Goal: Check status: Check status

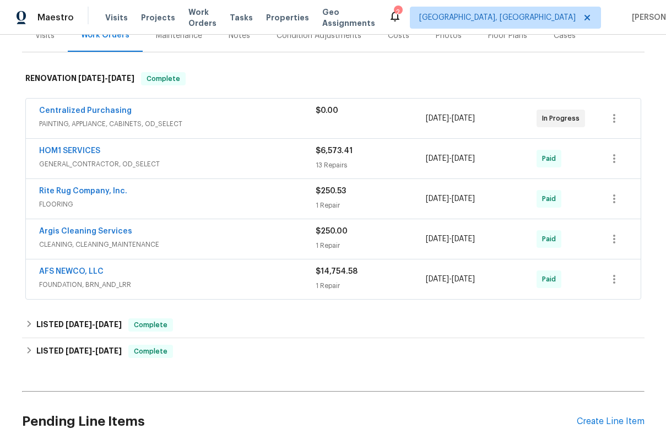
scroll to position [153, 0]
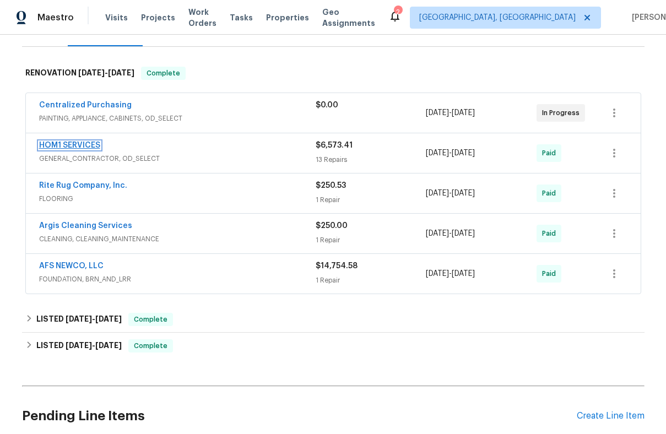
click at [89, 144] on link "HOM1 SERVICES" at bounding box center [69, 146] width 61 height 8
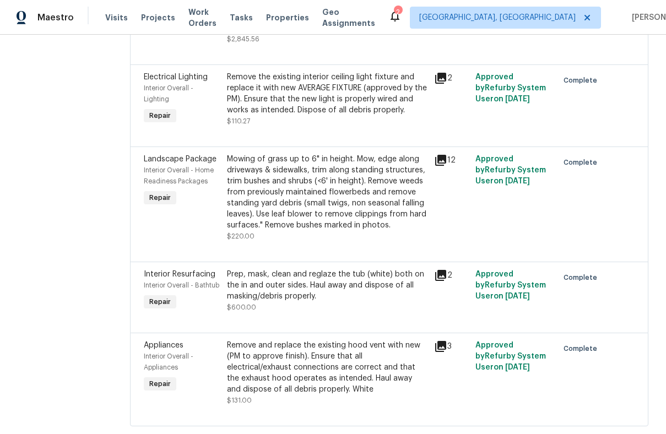
scroll to position [1233, 0]
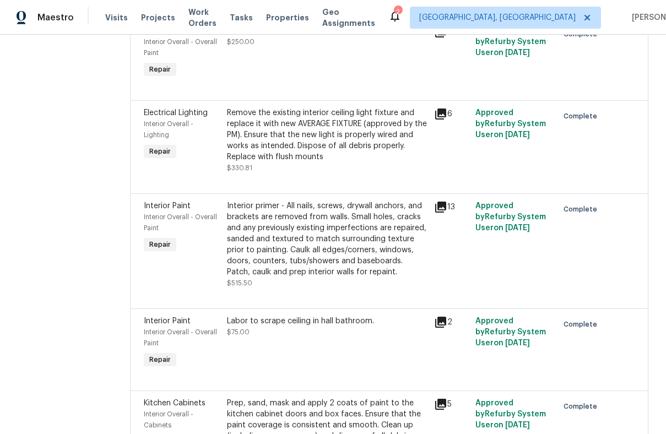
scroll to position [0, 0]
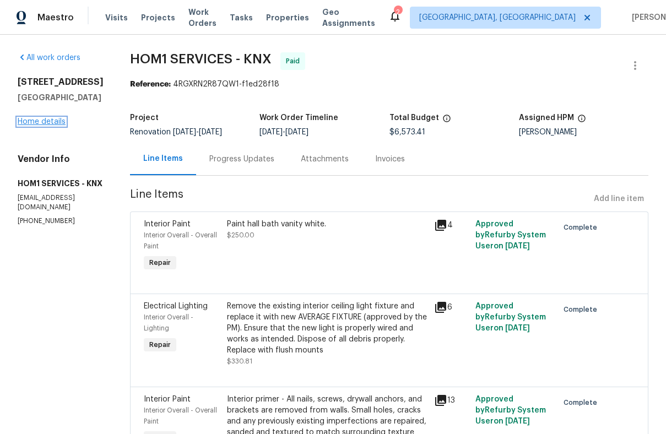
click at [46, 126] on link "Home details" at bounding box center [42, 122] width 48 height 8
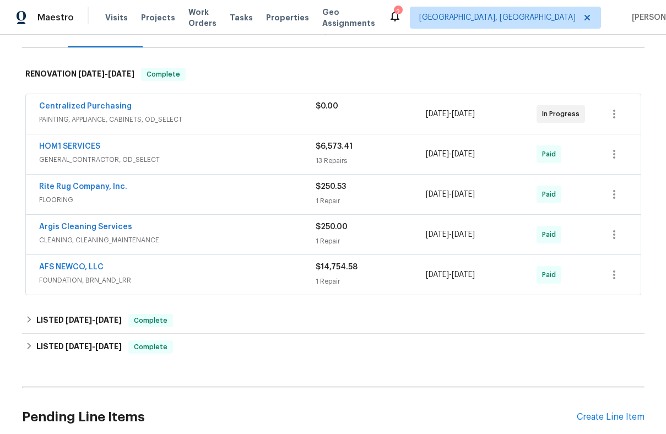
scroll to position [154, 0]
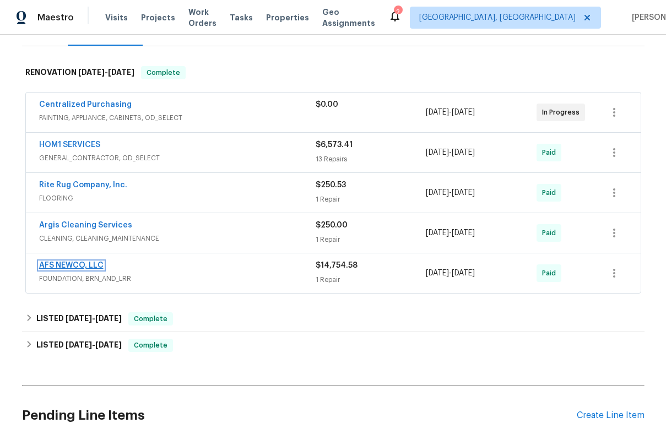
click at [95, 263] on link "AFS NEWCO, LLC" at bounding box center [71, 266] width 64 height 8
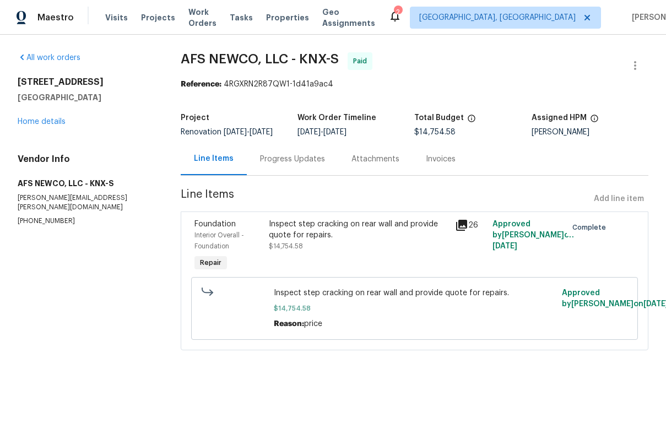
click at [430, 159] on div "Invoices" at bounding box center [441, 159] width 30 height 11
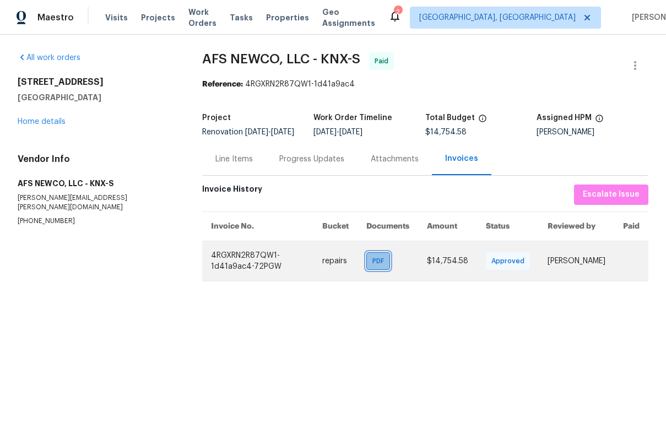
click at [388, 267] on span "PDF" at bounding box center [380, 261] width 16 height 11
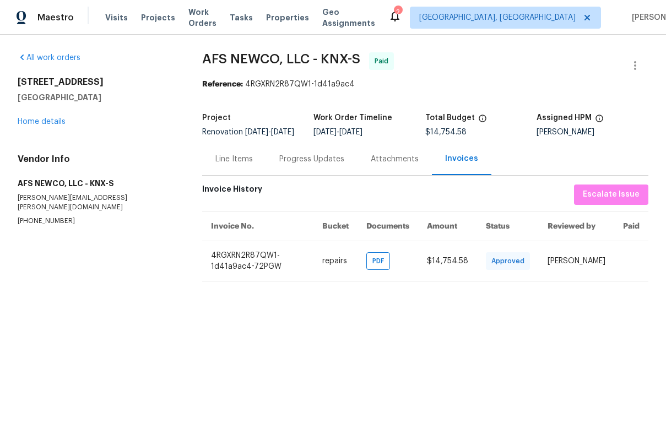
click at [308, 165] on div "Progress Updates" at bounding box center [311, 159] width 65 height 11
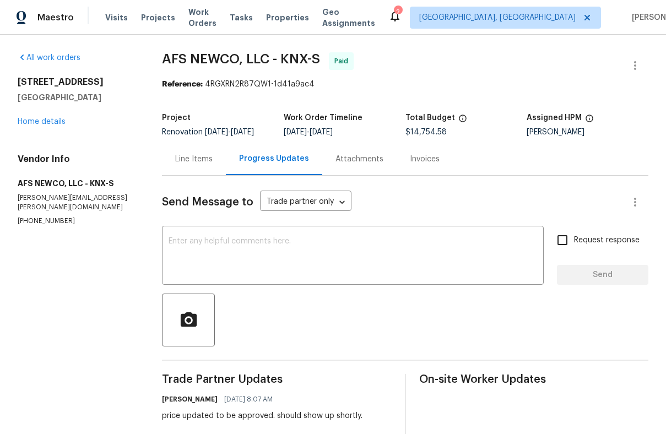
click at [207, 163] on div "Line Items" at bounding box center [193, 159] width 37 height 11
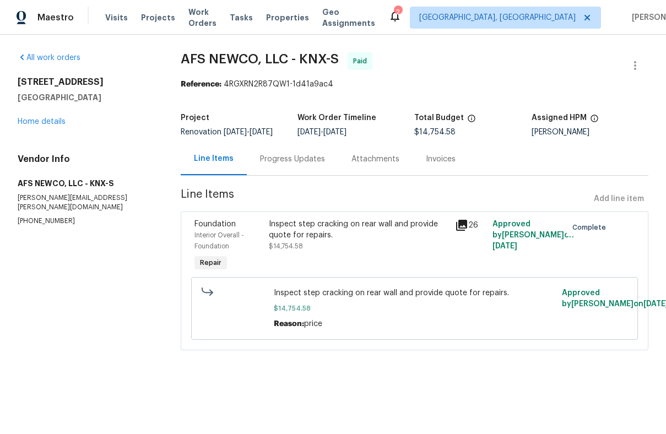
click at [460, 221] on icon at bounding box center [461, 225] width 11 height 11
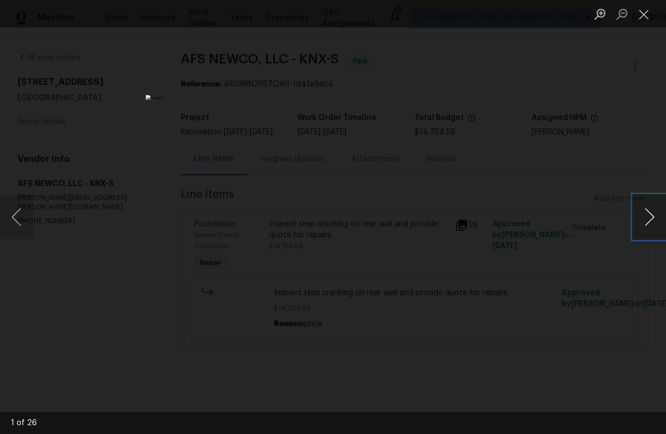
click at [647, 221] on button "Next image" at bounding box center [649, 217] width 33 height 44
click at [638, 210] on button "Next image" at bounding box center [649, 217] width 33 height 44
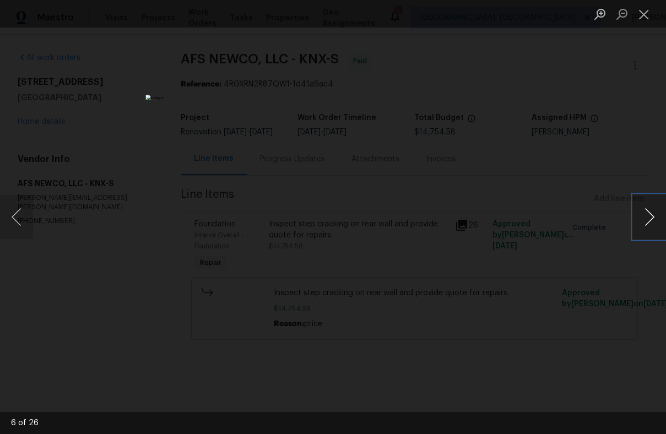
click at [638, 227] on button "Next image" at bounding box center [649, 217] width 33 height 44
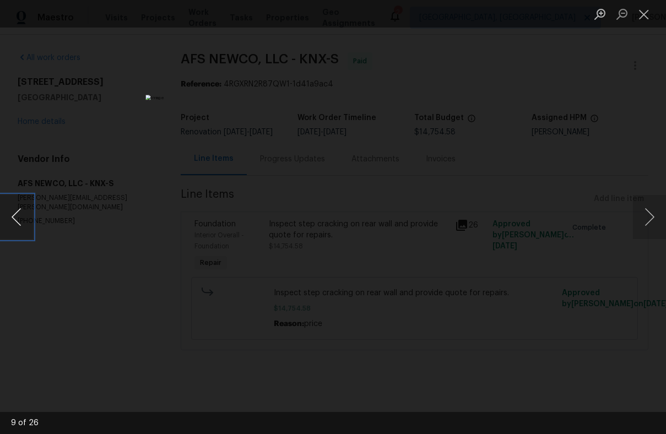
click at [20, 221] on button "Previous image" at bounding box center [16, 217] width 33 height 44
click at [647, 215] on button "Next image" at bounding box center [649, 217] width 33 height 44
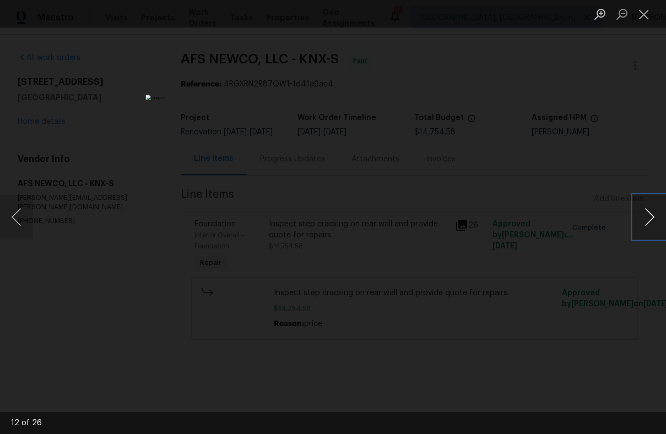
click at [641, 229] on button "Next image" at bounding box center [649, 217] width 33 height 44
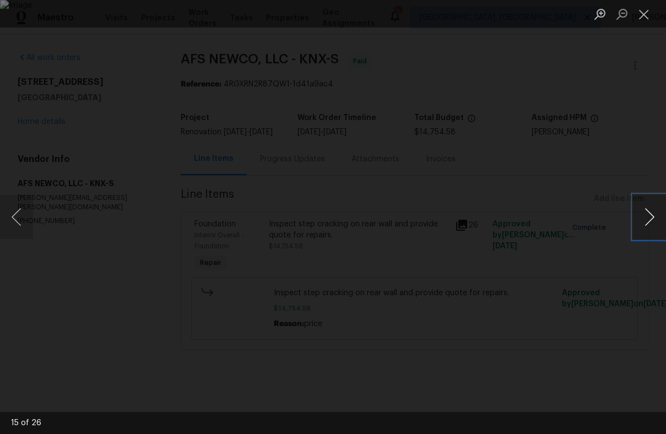
click at [641, 229] on button "Next image" at bounding box center [649, 217] width 33 height 44
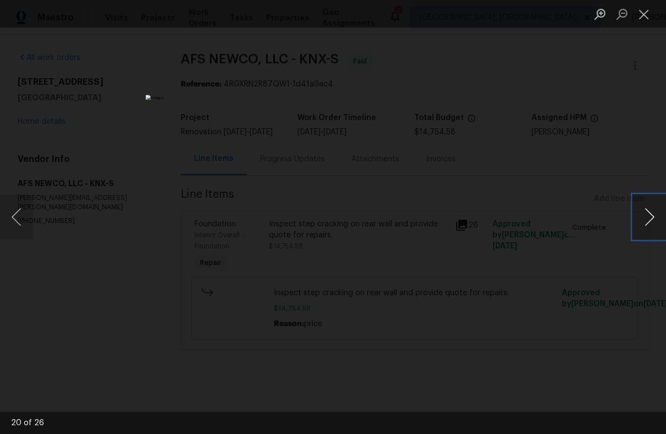
click at [649, 226] on button "Next image" at bounding box center [649, 217] width 33 height 44
click at [647, 222] on button "Next image" at bounding box center [649, 217] width 33 height 44
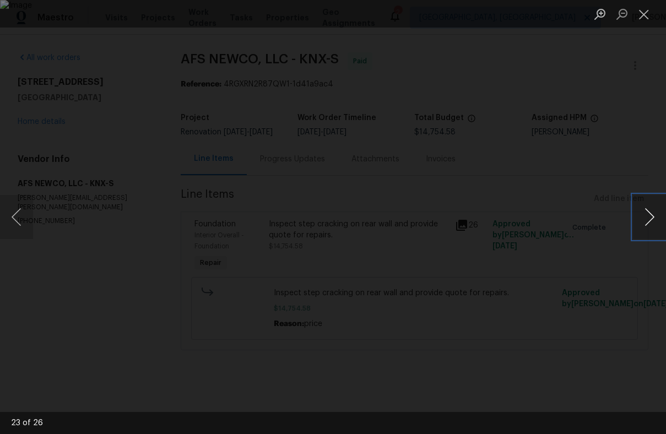
click at [647, 222] on button "Next image" at bounding box center [649, 217] width 33 height 44
click at [100, 204] on div "Lightbox" at bounding box center [333, 217] width 666 height 434
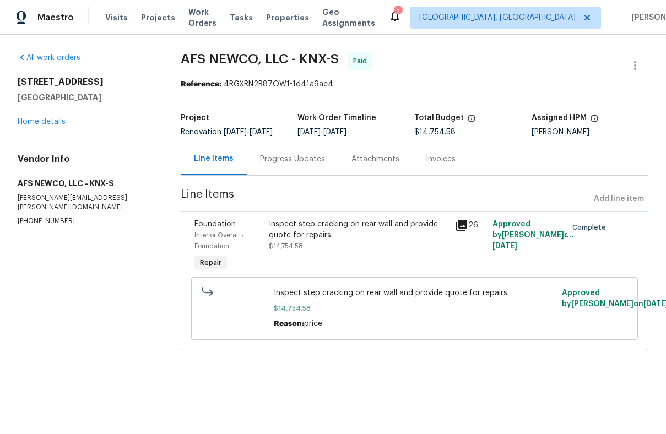
click at [274, 156] on div "Progress Updates" at bounding box center [292, 159] width 65 height 11
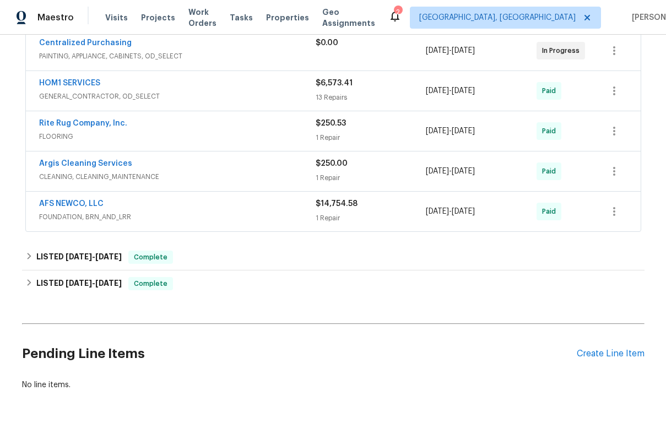
scroll to position [218, 0]
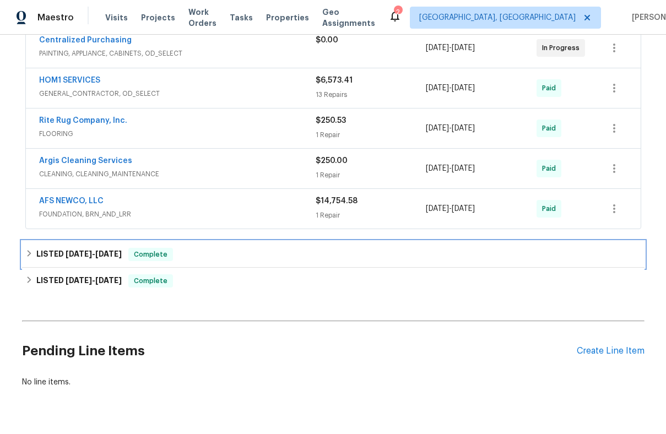
click at [90, 248] on h6 "LISTED 8/1/25 - 8/1/25" at bounding box center [78, 254] width 85 height 13
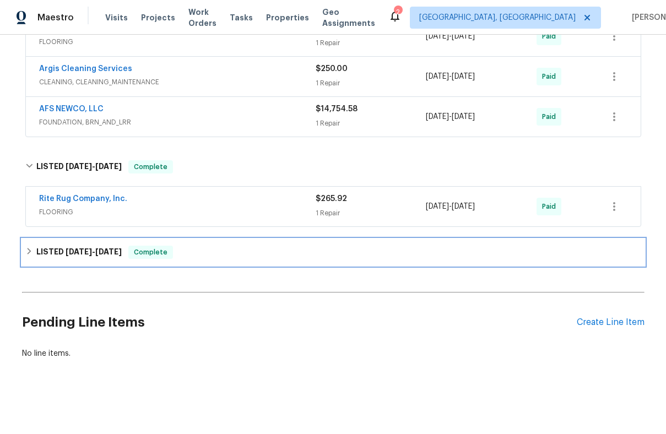
click at [90, 248] on span "[DATE]" at bounding box center [79, 252] width 26 height 8
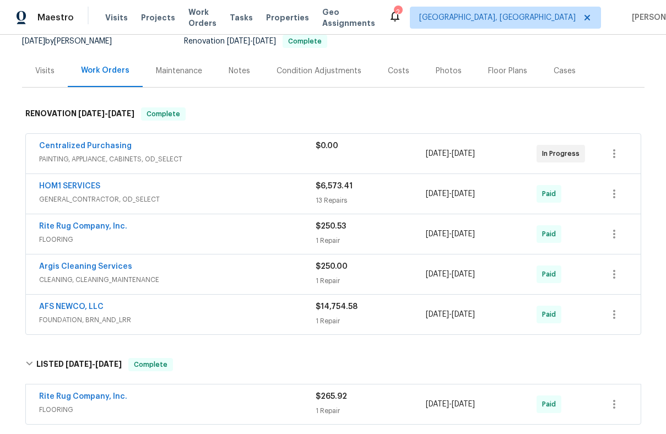
scroll to position [115, 0]
